Goal: Task Accomplishment & Management: Manage account settings

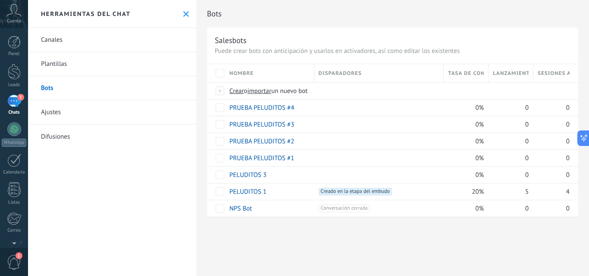
click at [15, 71] on div at bounding box center [14, 72] width 13 height 16
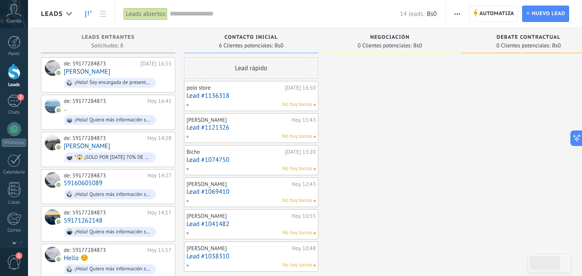
click at [16, 103] on div "2" at bounding box center [14, 101] width 14 height 12
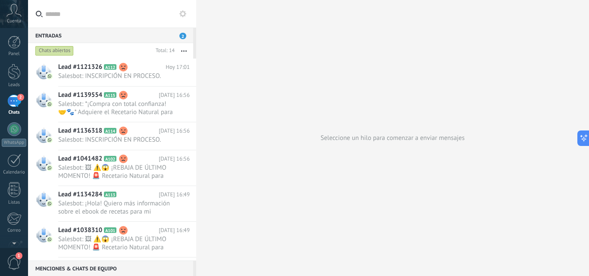
click at [149, 71] on h2 "Lead #1121326 A112" at bounding box center [111, 67] width 107 height 9
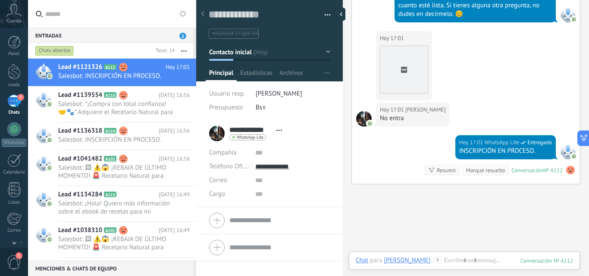
scroll to position [2034, 0]
